Goal: Transaction & Acquisition: Obtain resource

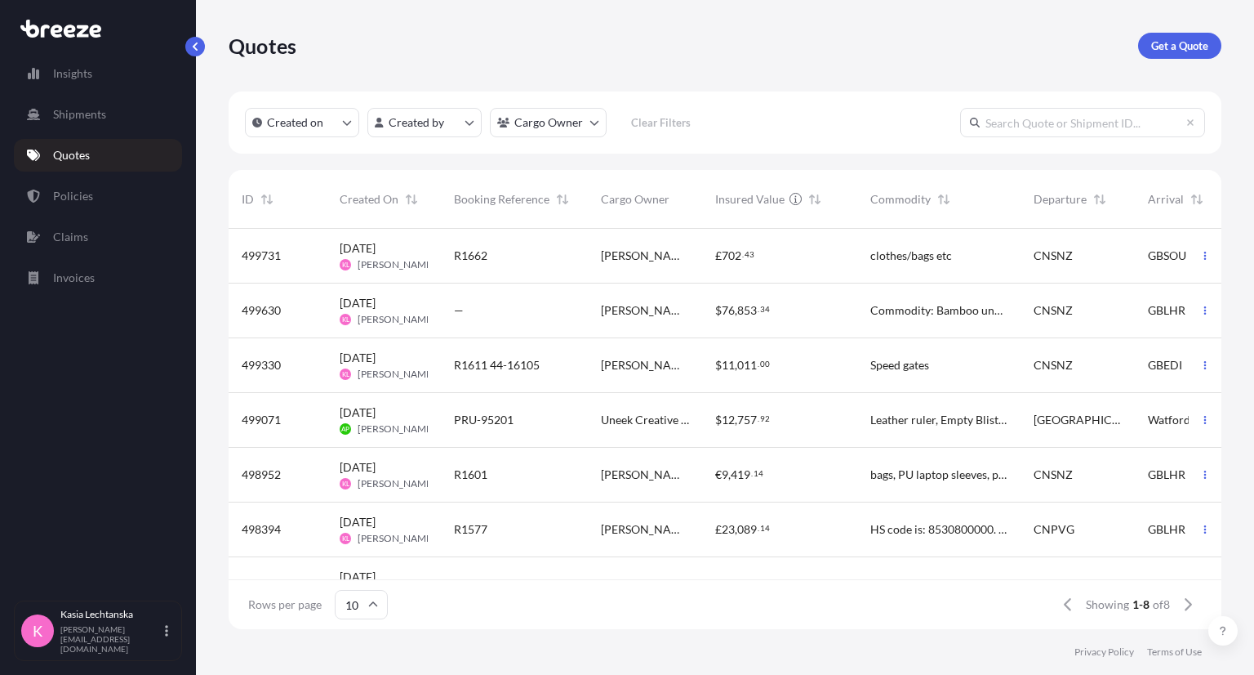
scroll to position [396, 980]
click at [1198, 42] on p "Get a Quote" at bounding box center [1180, 46] width 57 height 16
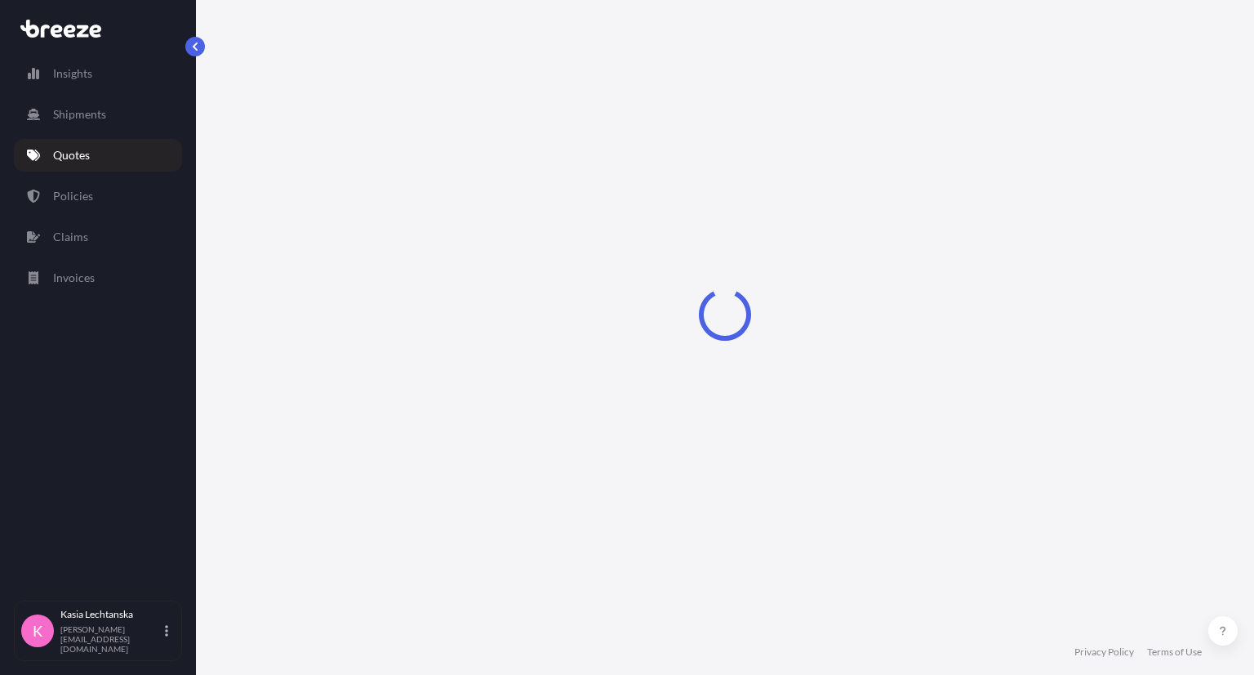
select select "Sea"
select select "1"
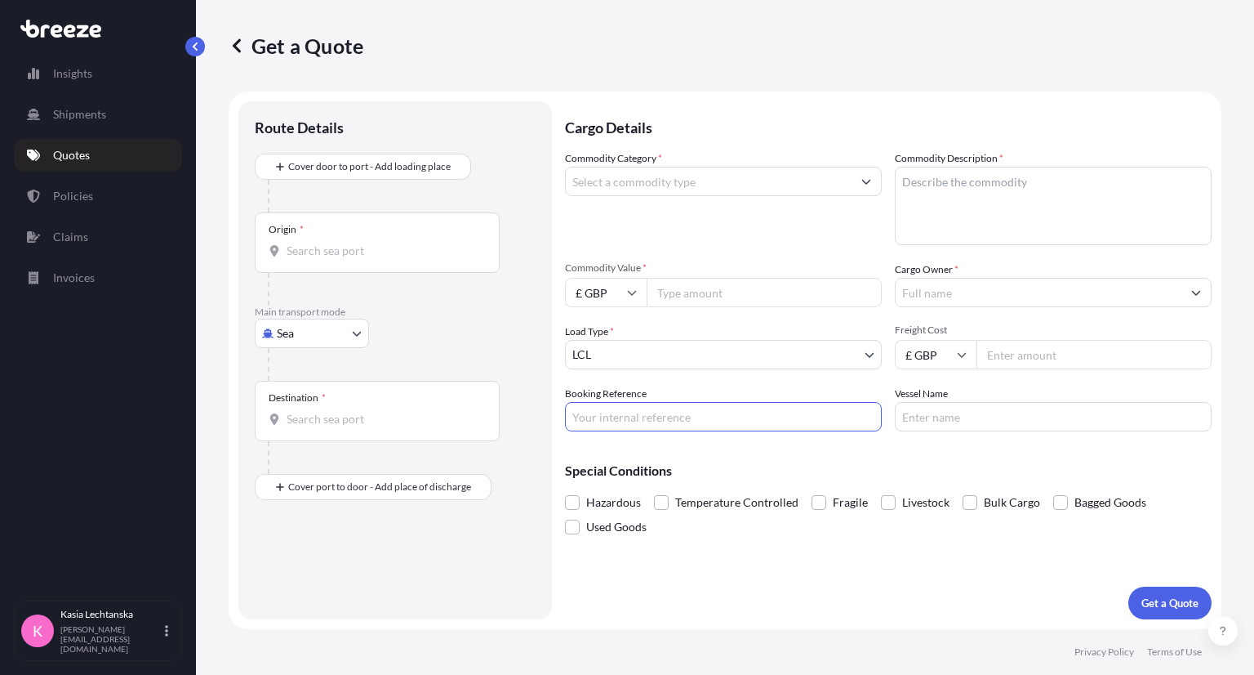
click at [617, 417] on input "Booking Reference" at bounding box center [723, 416] width 317 height 29
type input "R1653"
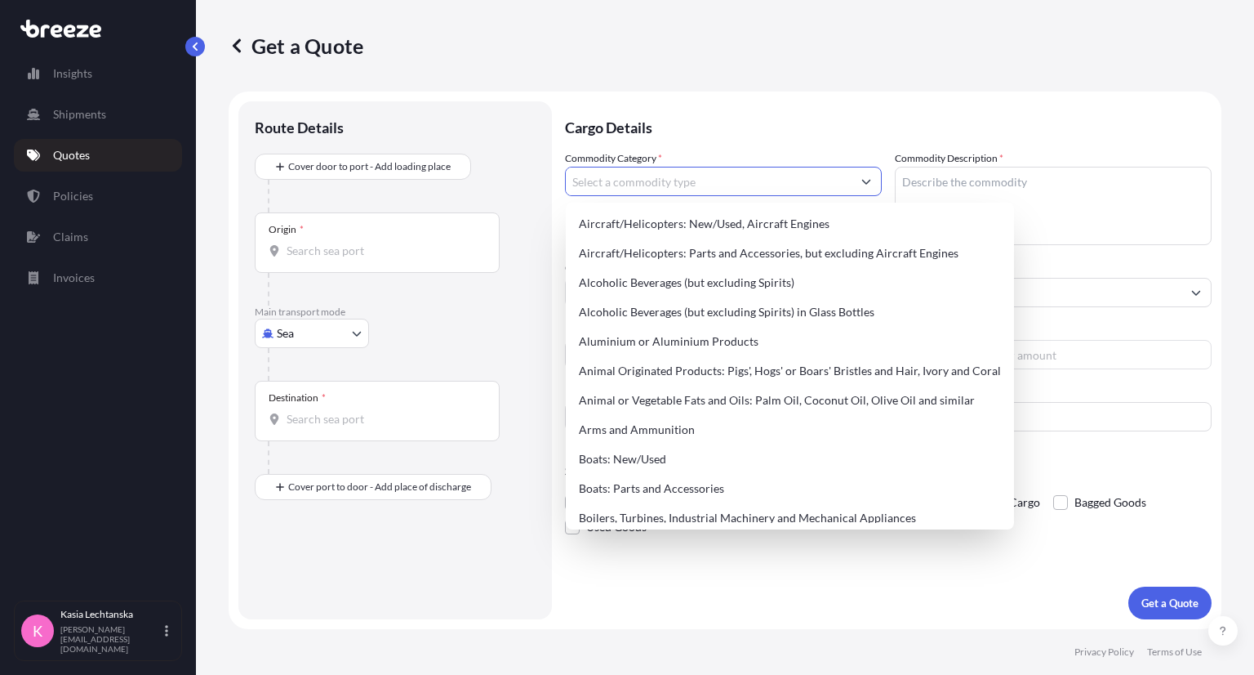
click at [632, 185] on input "Commodity Category *" at bounding box center [709, 181] width 286 height 29
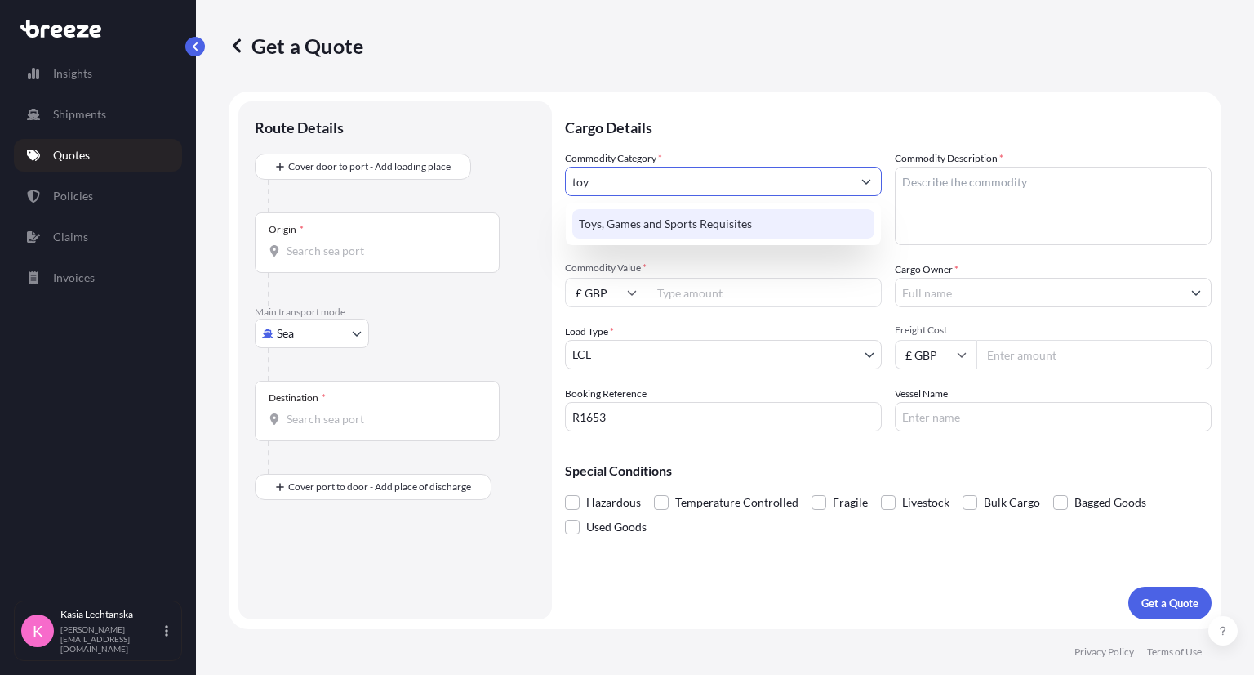
click at [693, 212] on div "Toys, Games and Sports Requisites" at bounding box center [723, 223] width 302 height 29
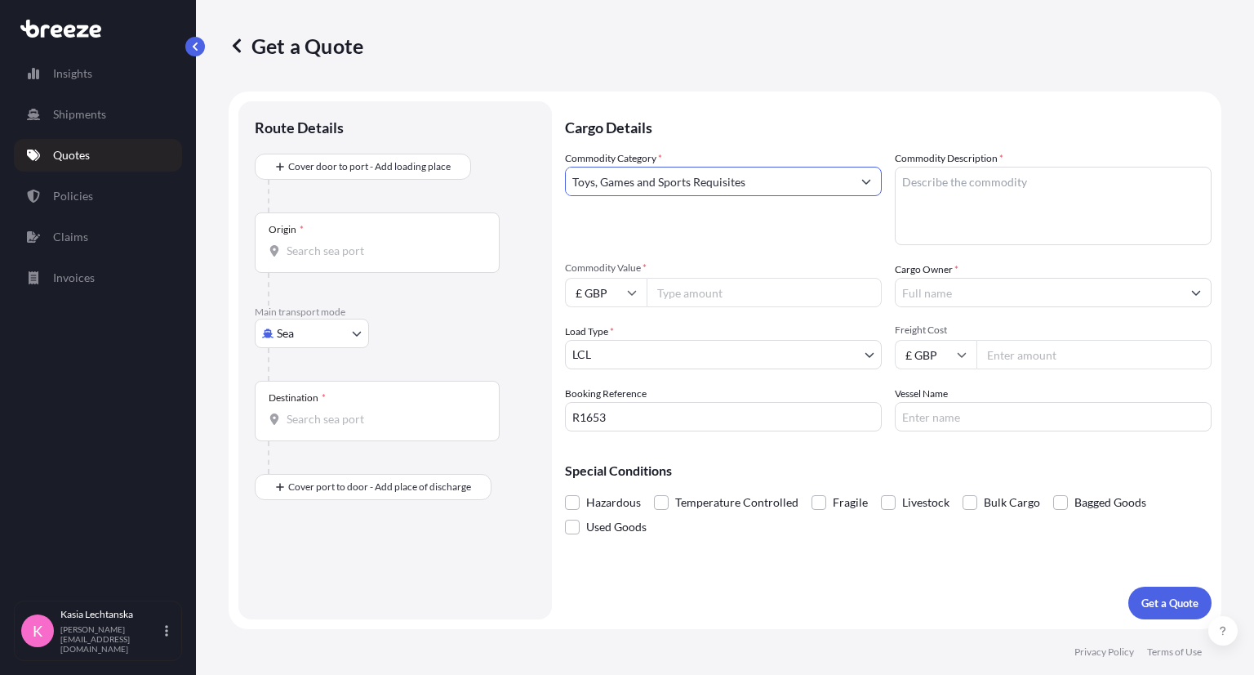
type input "Toys, Games and Sports Requisites"
click at [1014, 198] on textarea "Commodity Description *" at bounding box center [1053, 206] width 317 height 78
type textarea "playing cards"
click at [724, 282] on input "Commodity Value *" at bounding box center [764, 292] width 235 height 29
type input "4000"
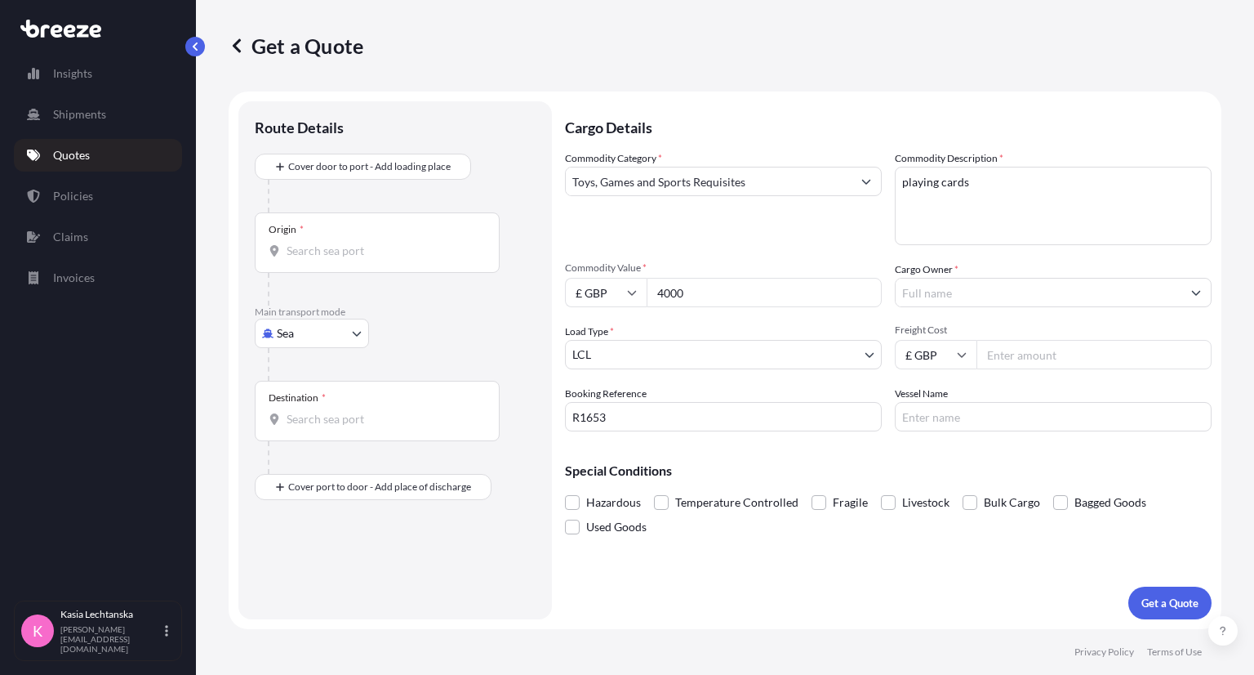
click at [1035, 356] on input "Freight Cost" at bounding box center [1094, 354] width 235 height 29
type input "750"
click at [1103, 252] on div "Commodity Category * Toys, Games and Sports Requisites Commodity Description * …" at bounding box center [888, 290] width 647 height 281
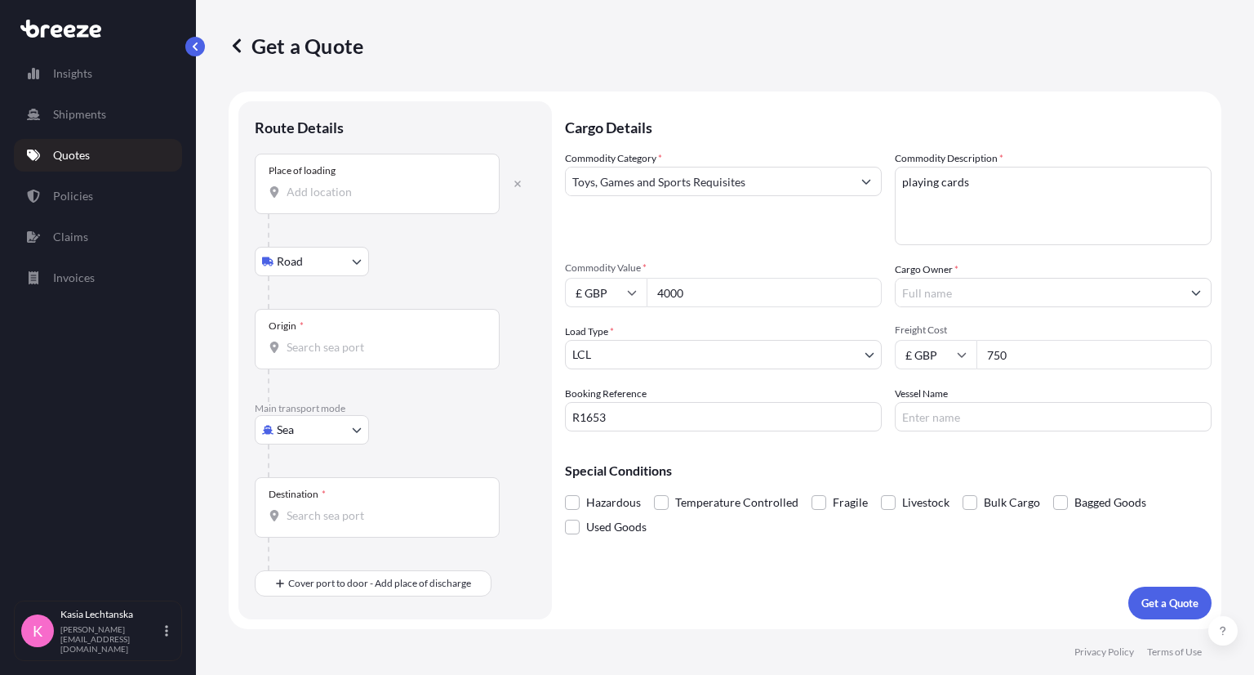
click at [381, 202] on div "Place of loading" at bounding box center [377, 184] width 245 height 60
click at [381, 200] on input "Place of loading" at bounding box center [383, 192] width 193 height 16
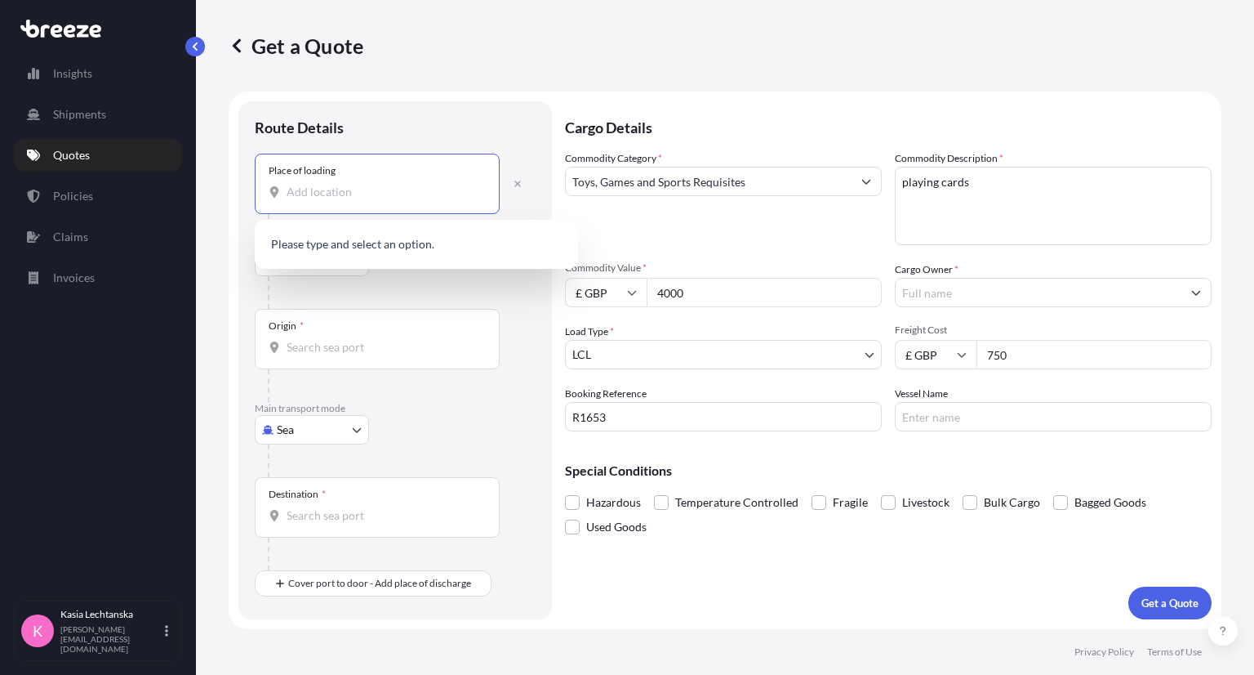
click at [344, 184] on input "Place of loading" at bounding box center [383, 192] width 193 height 16
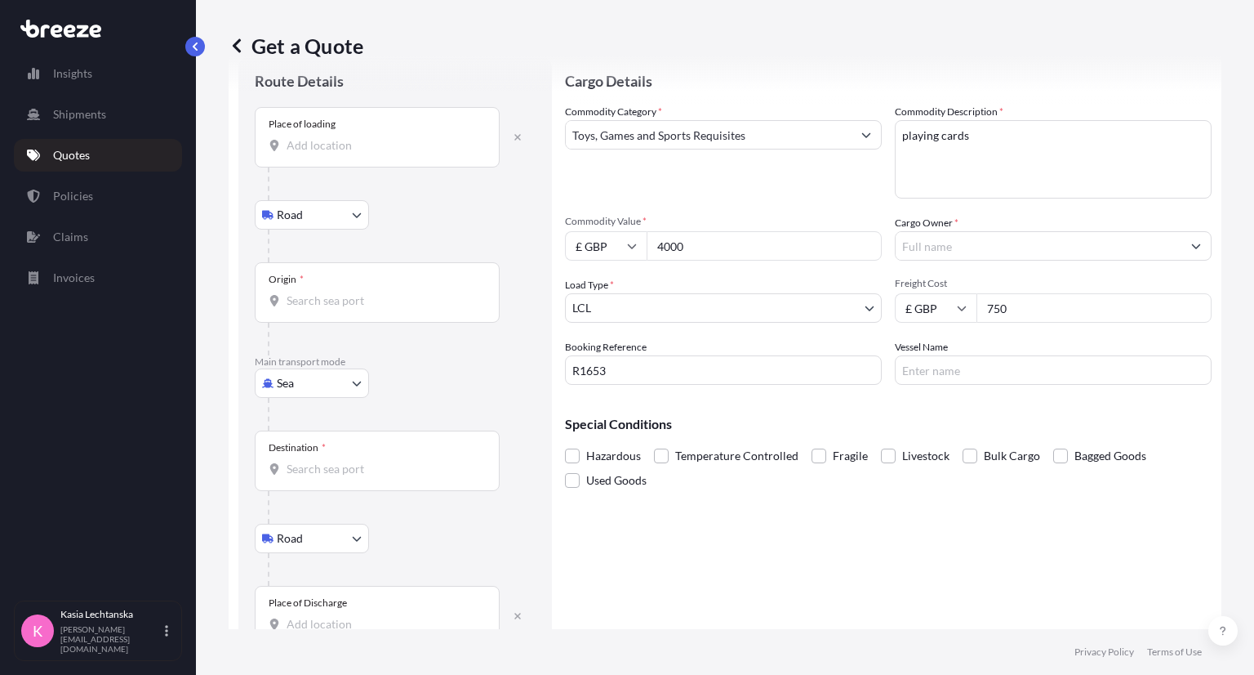
scroll to position [88, 0]
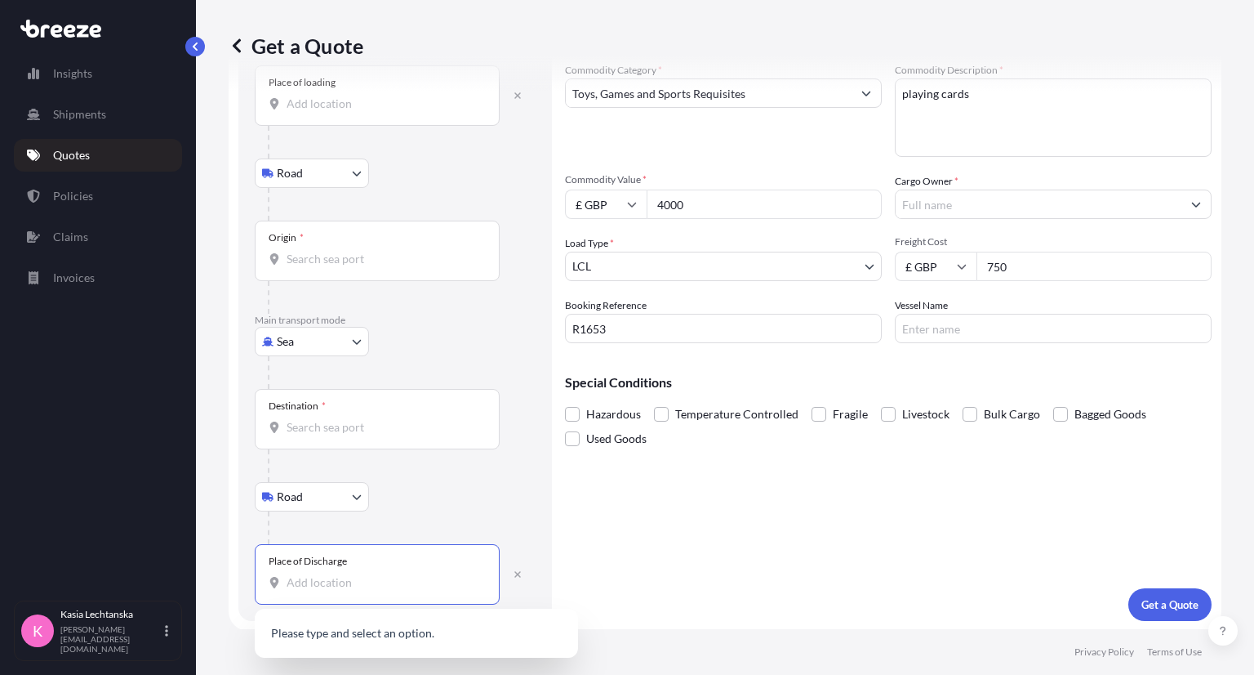
click at [363, 586] on input "Place of Discharge" at bounding box center [383, 582] width 193 height 16
paste input "SG18 0HT"
type input "SG18 0HT"
click at [459, 497] on div "Road Road Rail" at bounding box center [395, 496] width 281 height 29
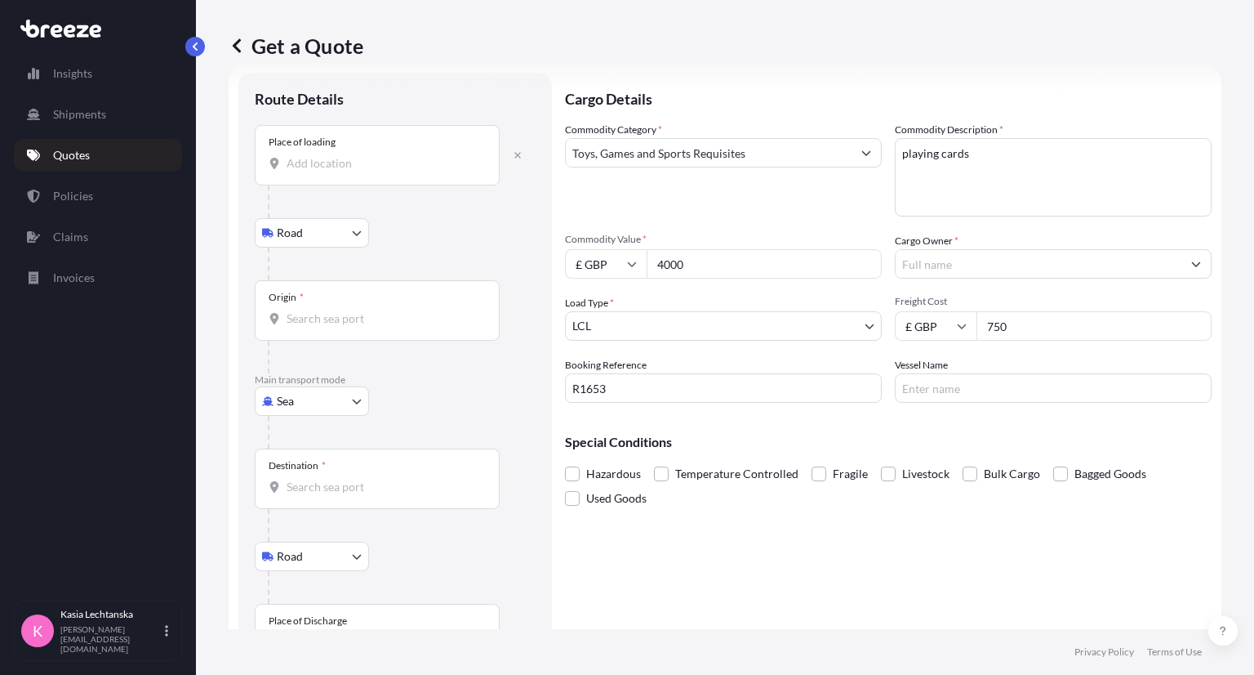
scroll to position [0, 0]
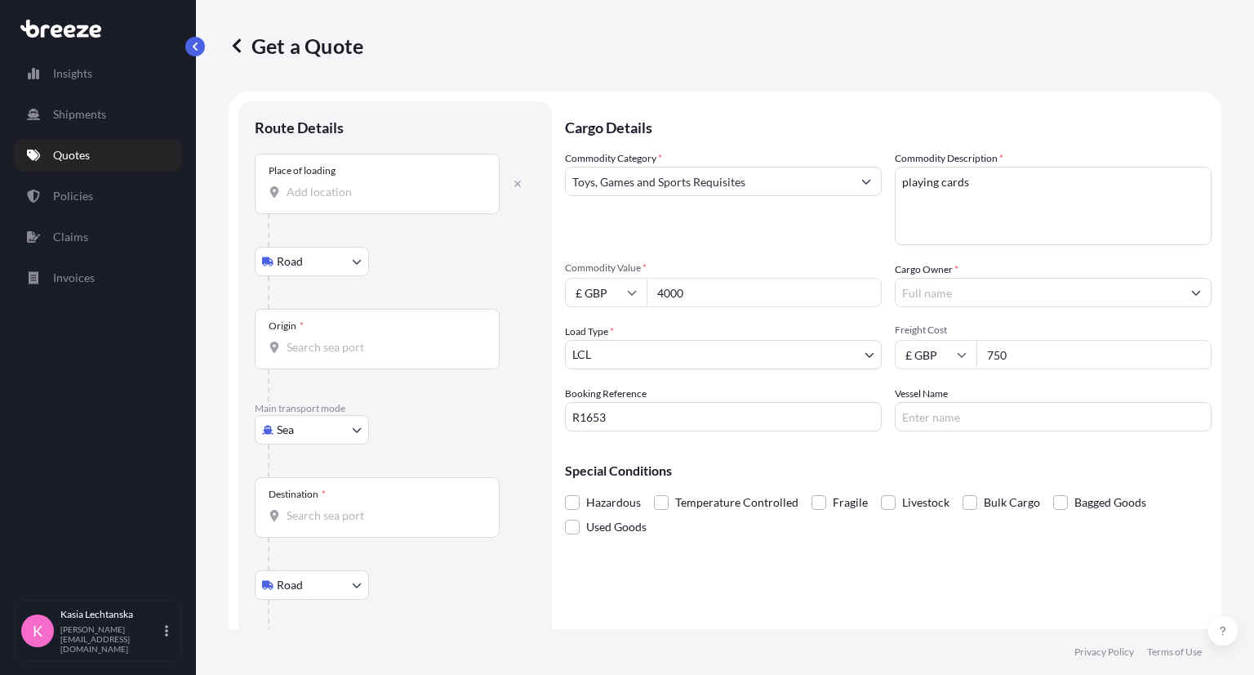
click at [358, 194] on input "Place of loading" at bounding box center [383, 192] width 193 height 16
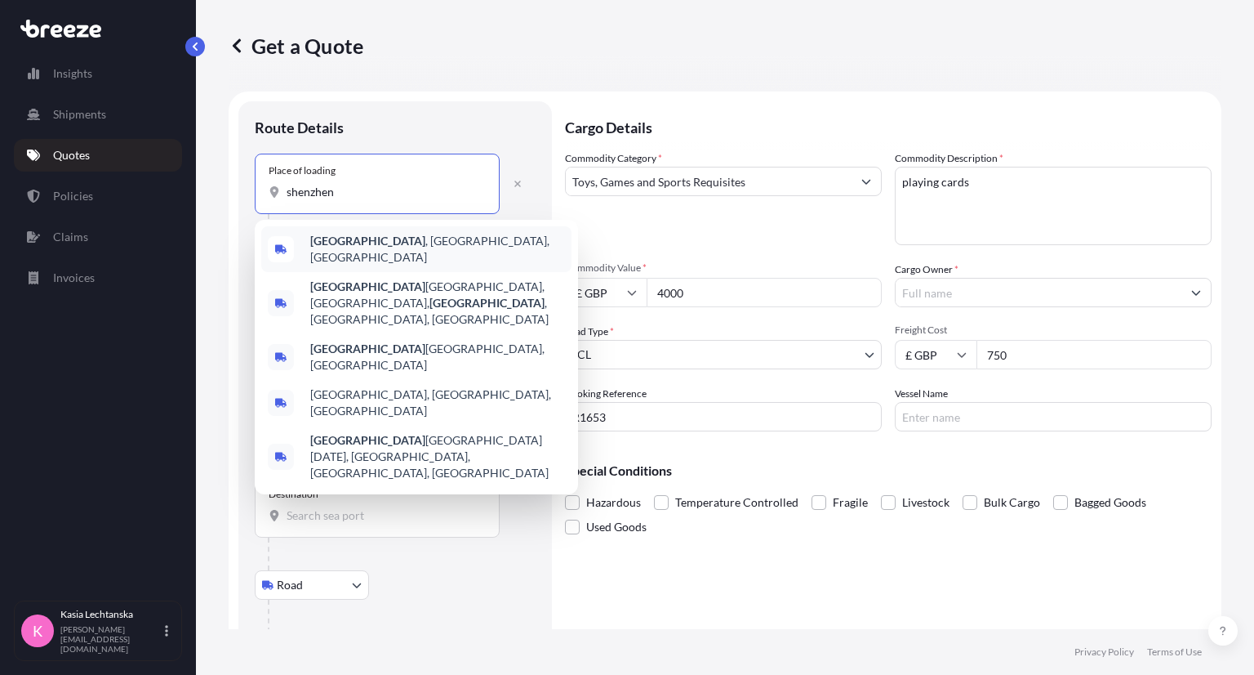
click at [359, 243] on b "[GEOGRAPHIC_DATA]" at bounding box center [367, 241] width 115 height 14
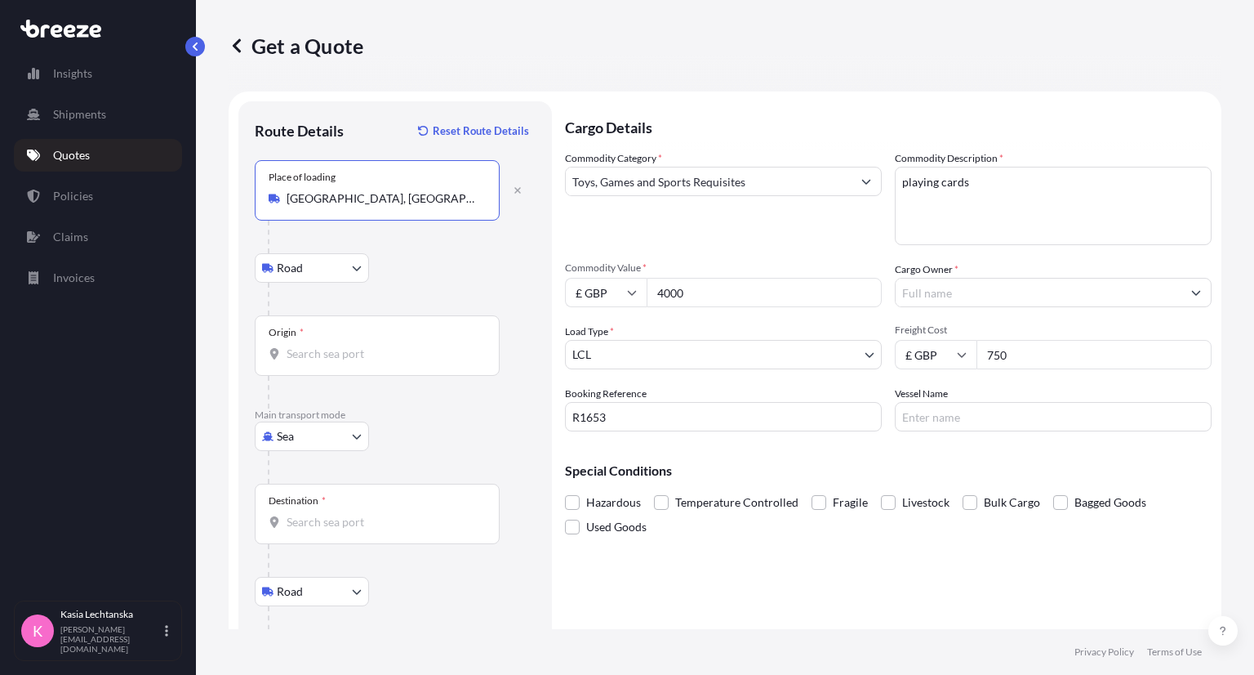
type input "[GEOGRAPHIC_DATA], [GEOGRAPHIC_DATA], [GEOGRAPHIC_DATA]"
click at [354, 367] on div "Origin *" at bounding box center [377, 345] width 245 height 60
click at [354, 362] on input "Origin *" at bounding box center [383, 353] width 193 height 16
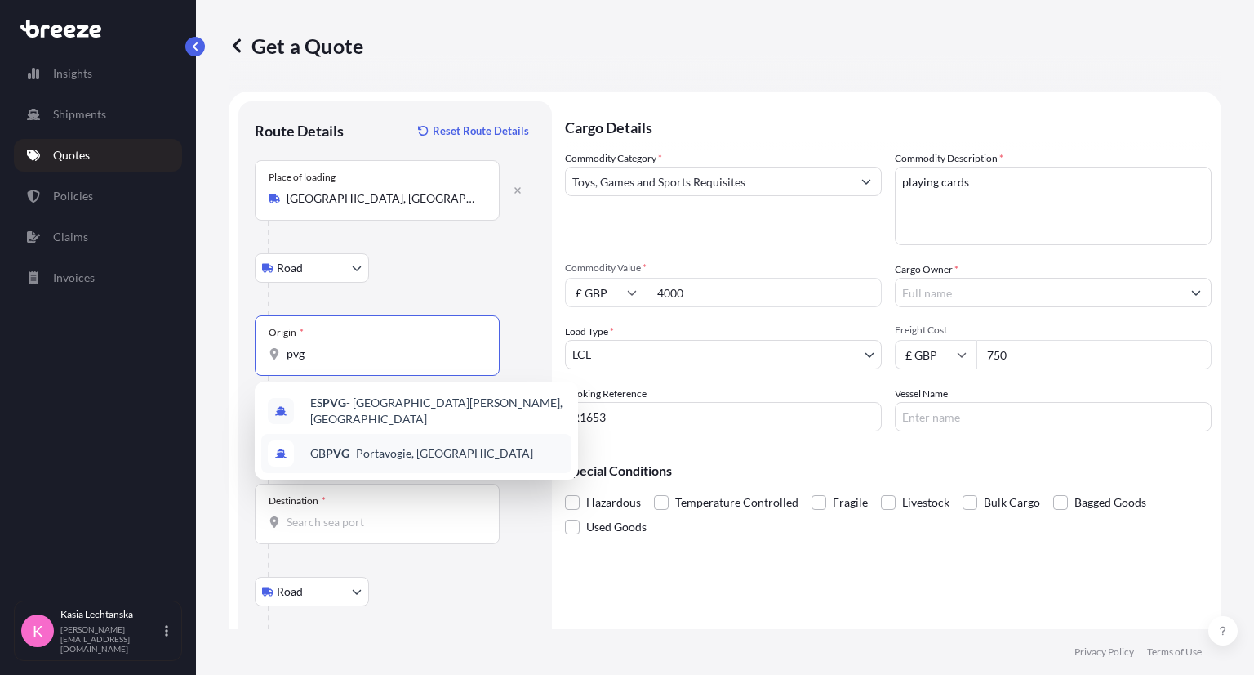
click at [444, 446] on span "GB PVG - Portavogie, [GEOGRAPHIC_DATA]" at bounding box center [421, 453] width 223 height 16
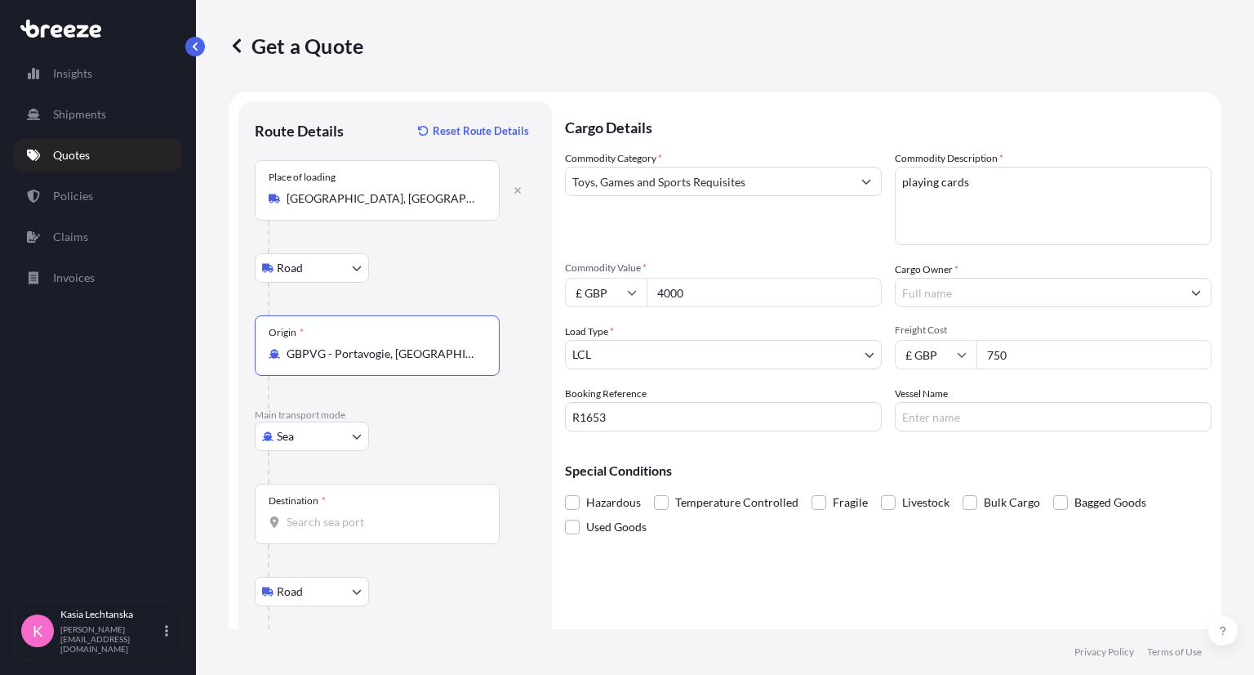
click at [340, 353] on input "GBPVG - Portavogie, [GEOGRAPHIC_DATA]" at bounding box center [383, 353] width 193 height 16
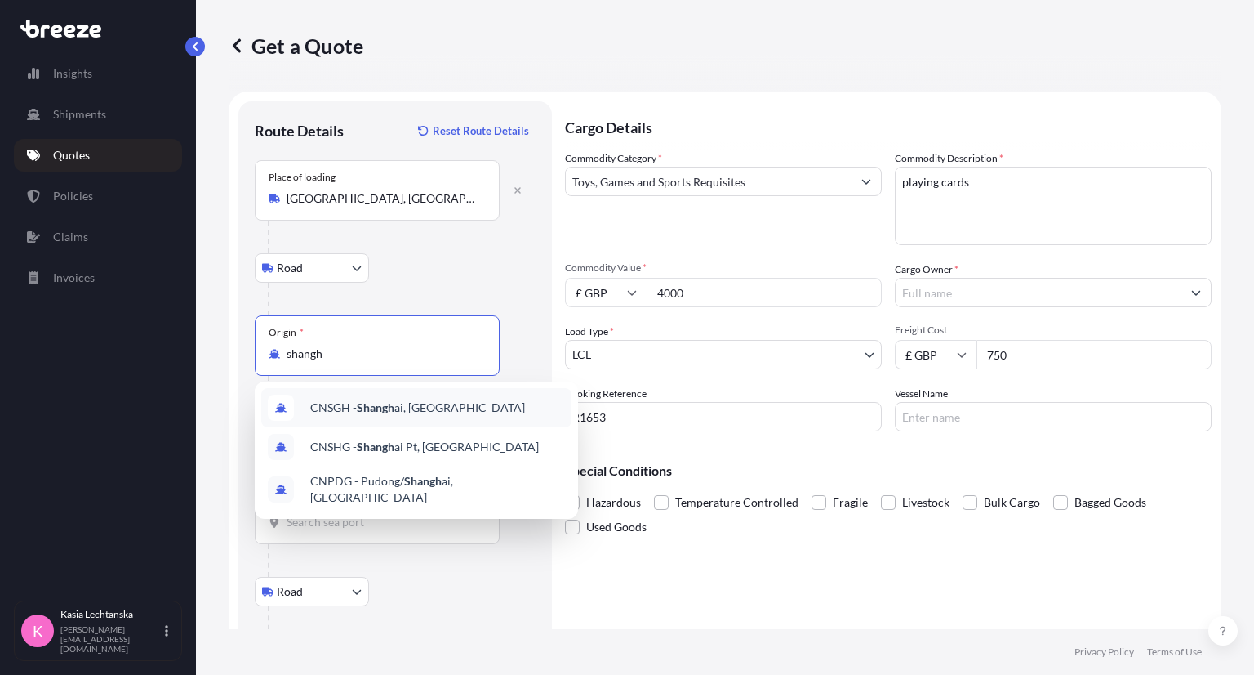
click at [425, 406] on span "CNSGH - Shangh ai, [GEOGRAPHIC_DATA]" at bounding box center [417, 407] width 215 height 16
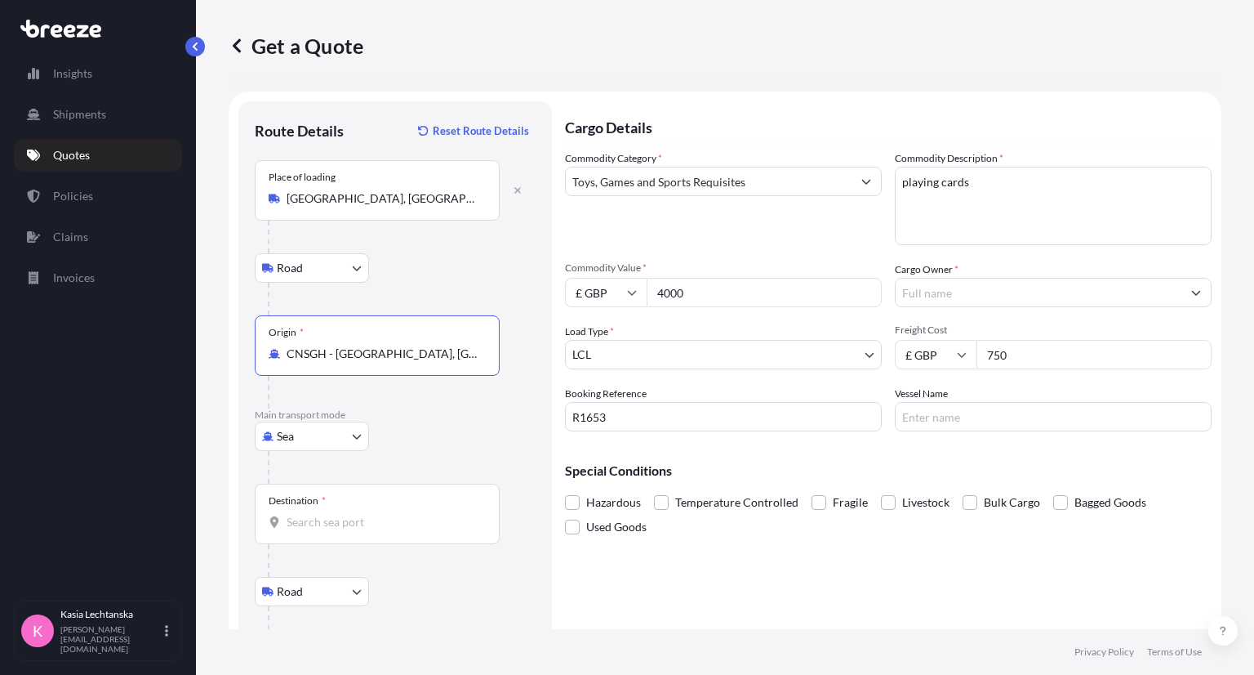
type input "CNSGH - [GEOGRAPHIC_DATA], [GEOGRAPHIC_DATA]"
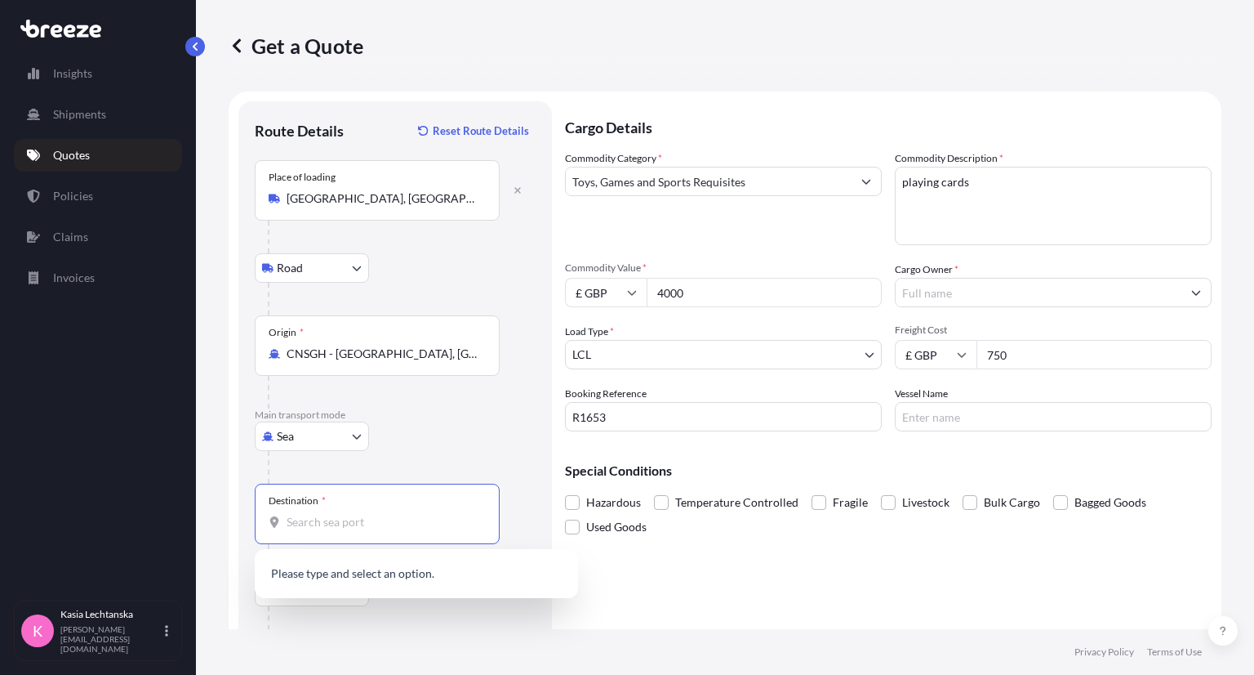
click at [333, 516] on input "Destination *" at bounding box center [383, 522] width 193 height 16
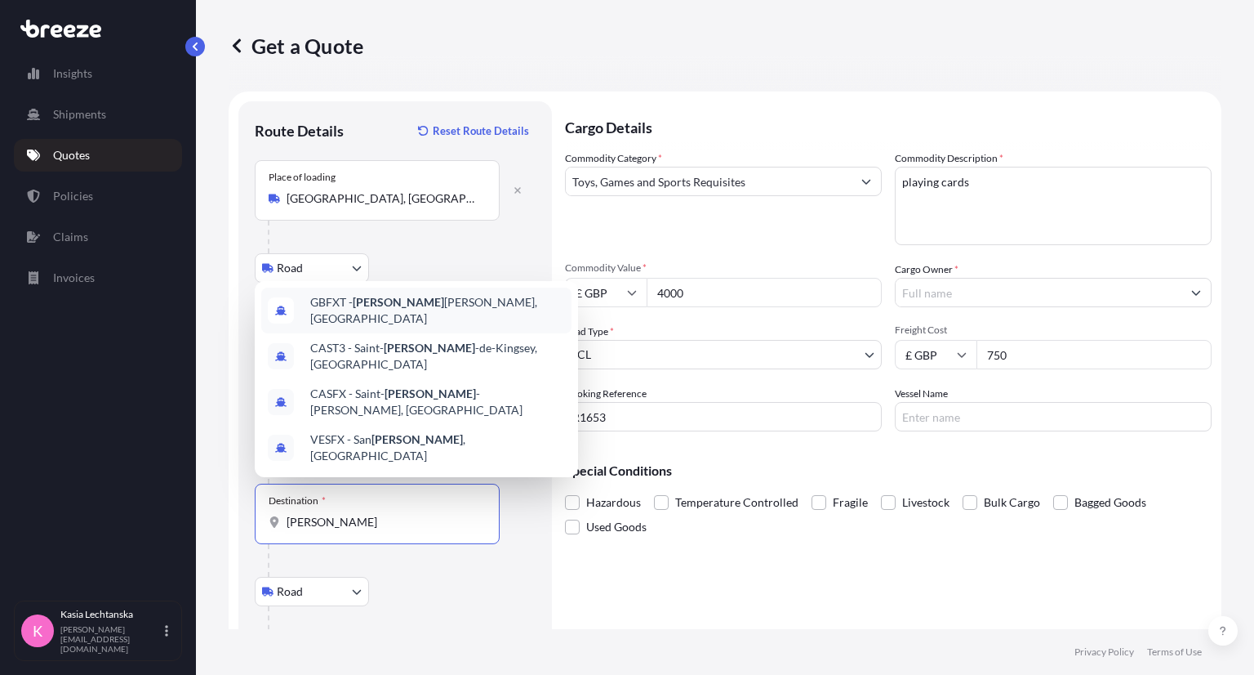
click at [458, 333] on div "GBFXT - [PERSON_NAME], [GEOGRAPHIC_DATA]" at bounding box center [416, 310] width 310 height 46
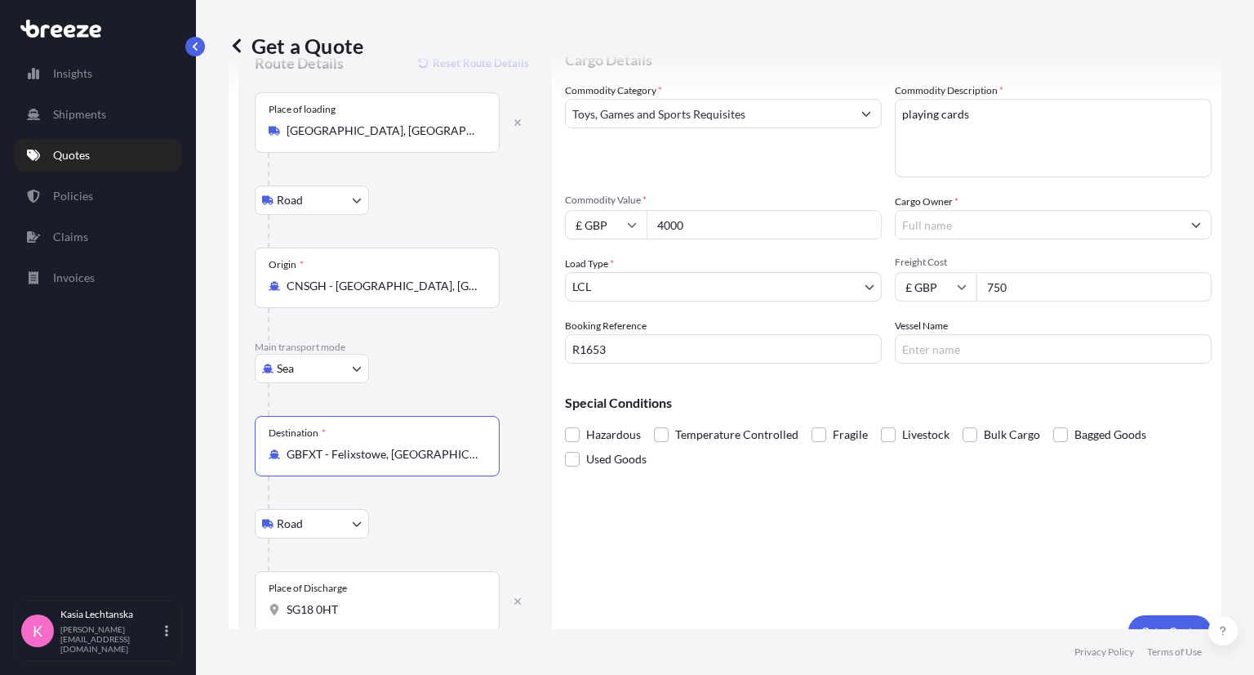
scroll to position [95, 0]
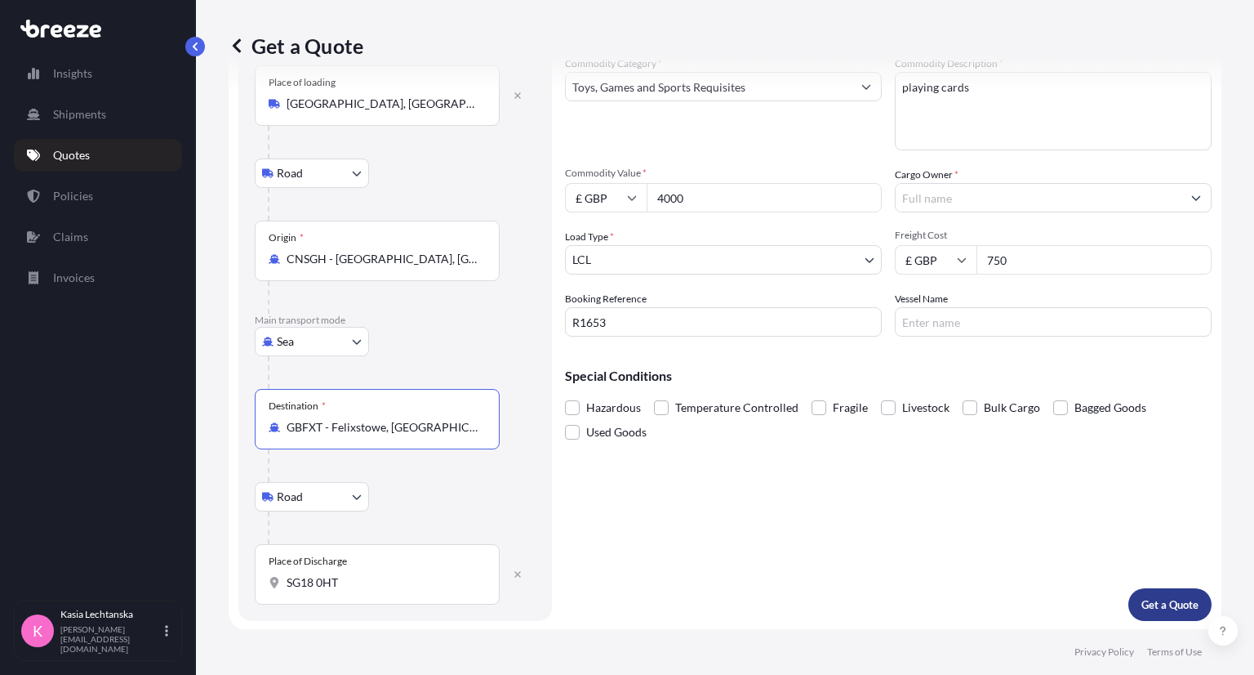
type input "GBFXT - Felixstowe, [GEOGRAPHIC_DATA]"
click at [1156, 604] on p "Get a Quote" at bounding box center [1170, 604] width 57 height 16
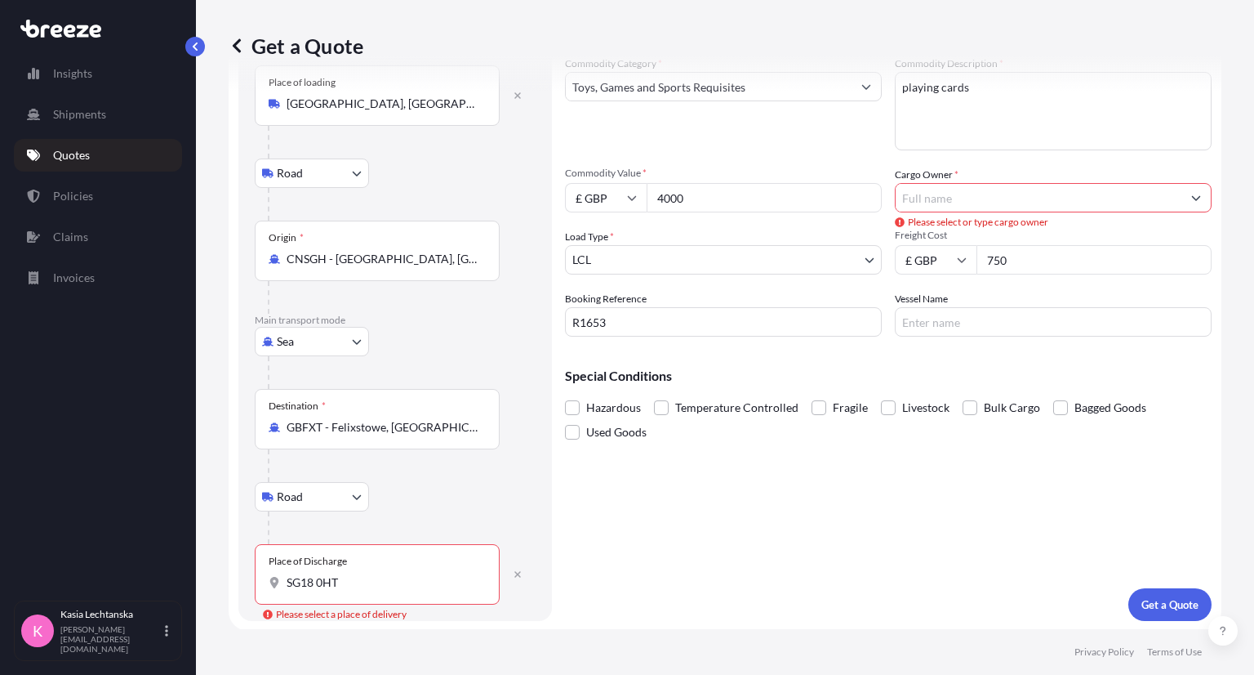
click at [1034, 197] on input "Cargo Owner *" at bounding box center [1039, 197] width 286 height 29
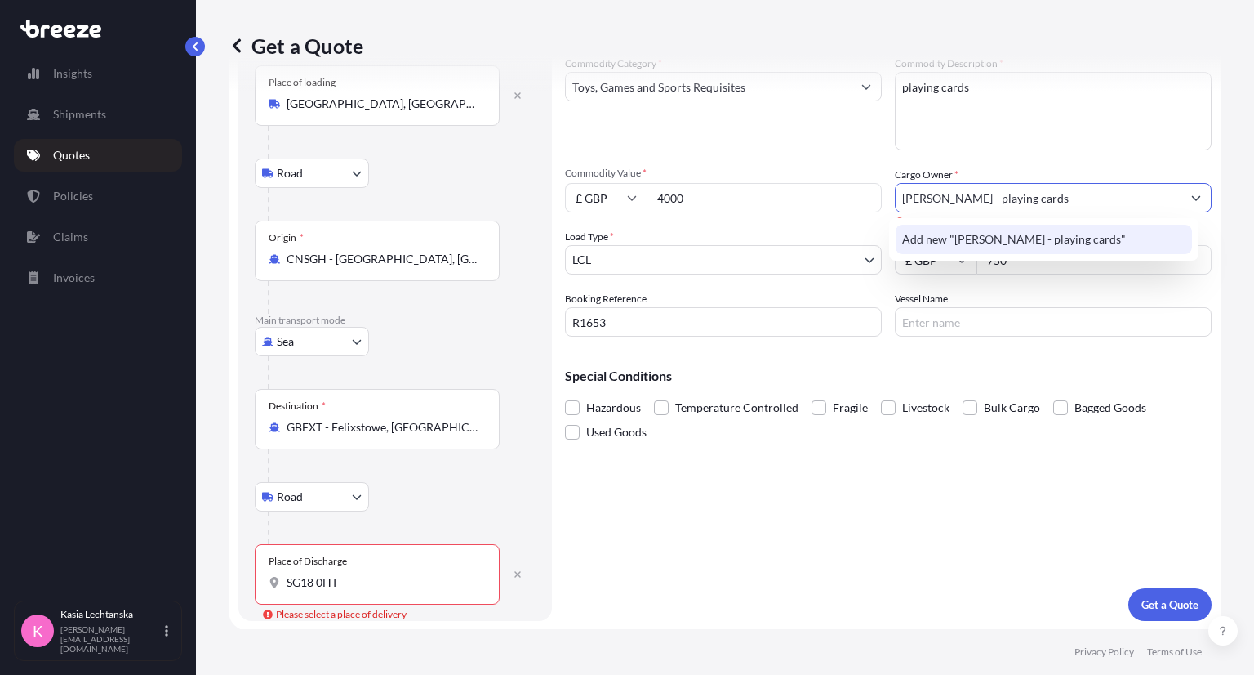
click at [1033, 227] on div "Add new "[PERSON_NAME] - playing cards"" at bounding box center [1044, 239] width 296 height 29
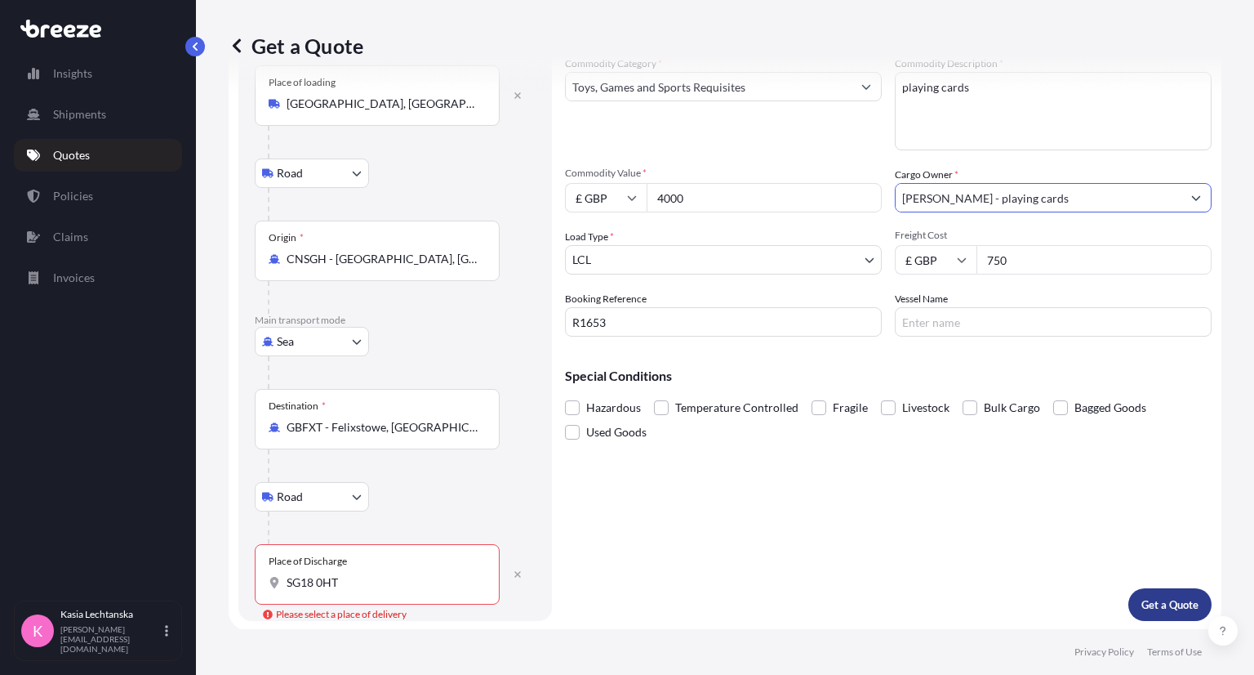
type input "[PERSON_NAME] - playing cards"
click at [1151, 596] on p "Get a Quote" at bounding box center [1170, 604] width 57 height 16
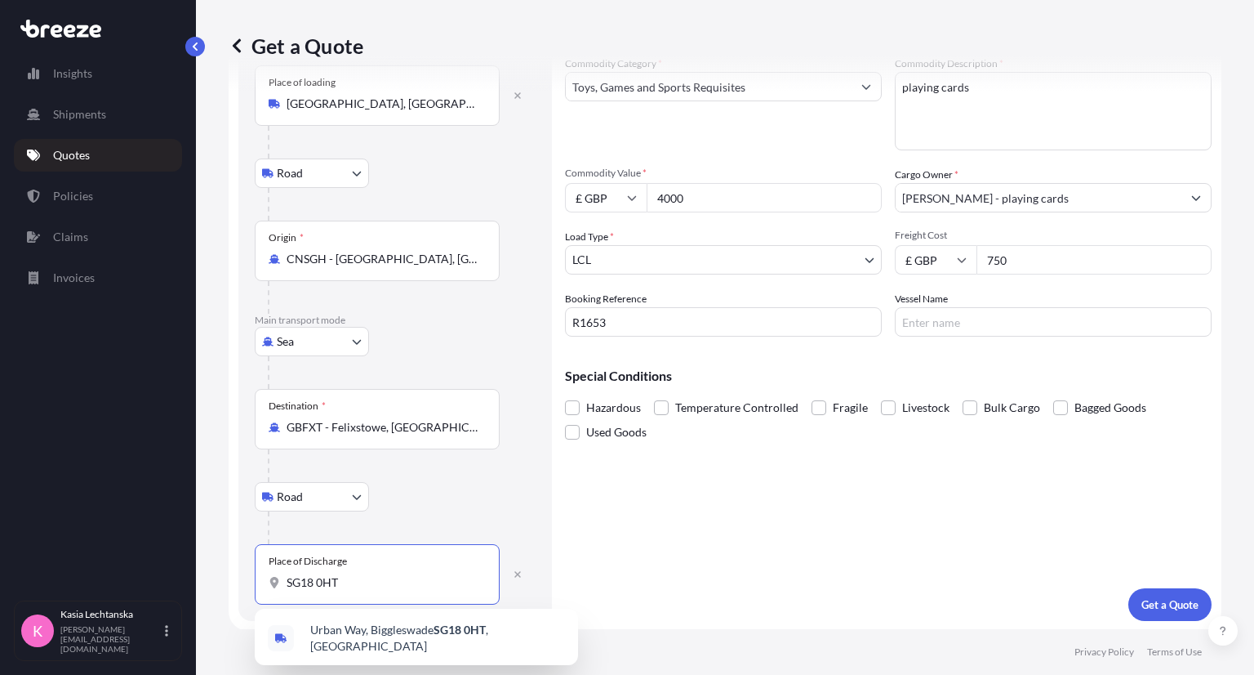
click at [385, 575] on input "SG18 0HT" at bounding box center [383, 582] width 193 height 16
click at [321, 582] on input "SG18 0HT" at bounding box center [383, 582] width 193 height 16
click at [429, 640] on span "[STREET_ADDRESS]" at bounding box center [437, 637] width 255 height 33
type input "[STREET_ADDRESS]"
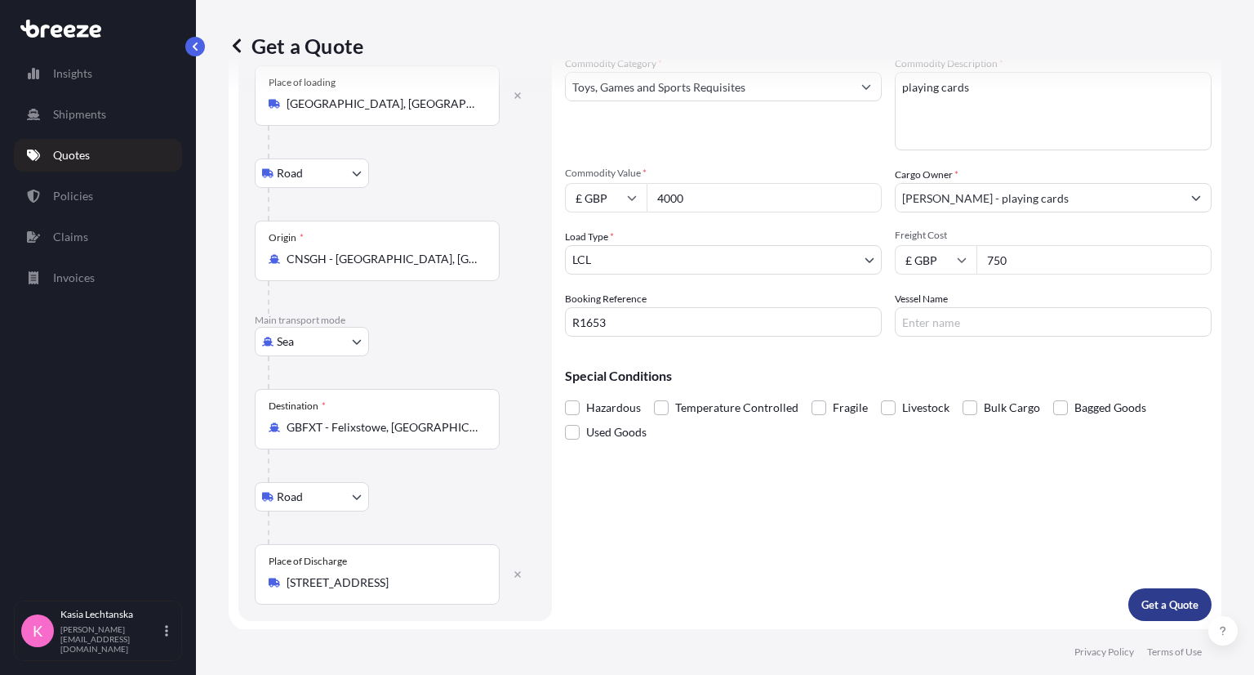
click at [1178, 602] on p "Get a Quote" at bounding box center [1170, 604] width 57 height 16
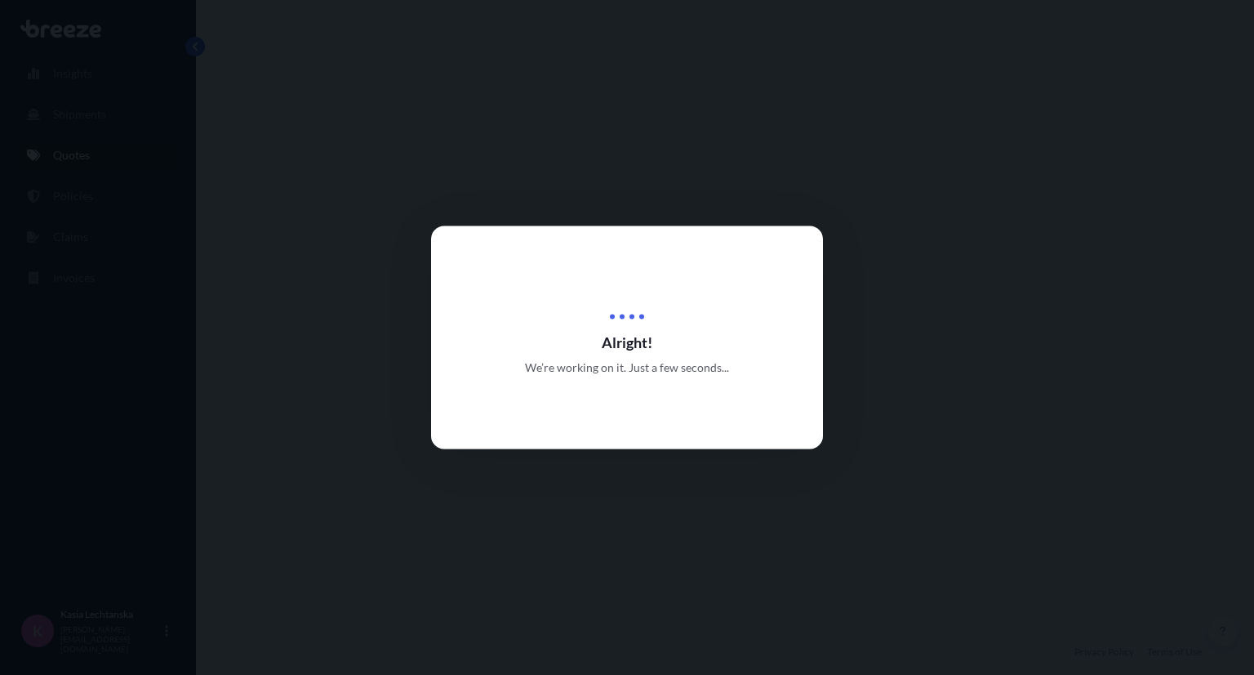
select select "Road"
select select "Sea"
select select "Road"
select select "1"
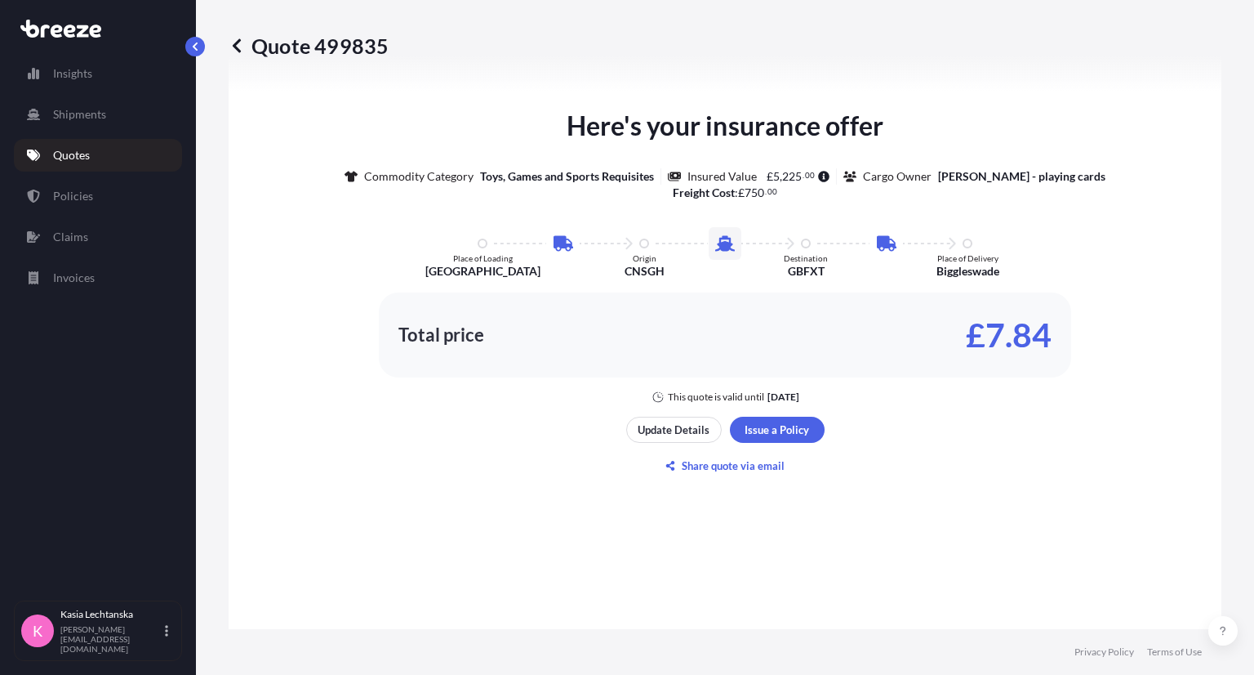
scroll to position [1060, 0]
